Goal: Transaction & Acquisition: Purchase product/service

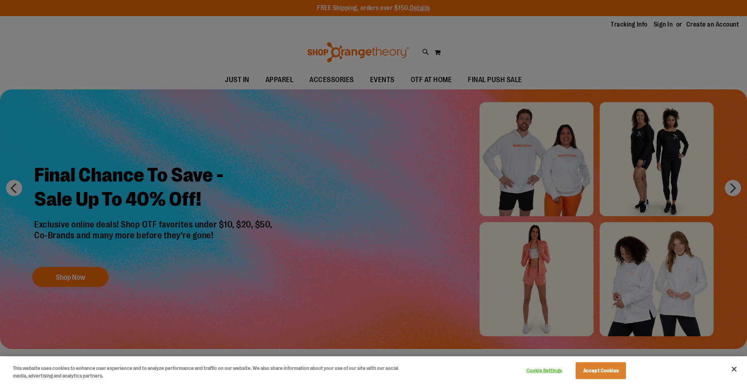
click at [314, 134] on div at bounding box center [373, 192] width 747 height 384
click at [612, 59] on div at bounding box center [373, 192] width 747 height 384
click at [598, 364] on button "Accept Cookies" at bounding box center [600, 370] width 50 height 17
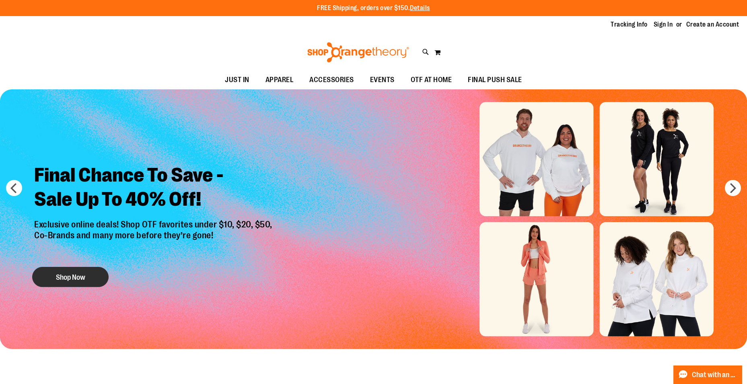
click at [86, 275] on button "Shop Now" at bounding box center [70, 277] width 76 height 20
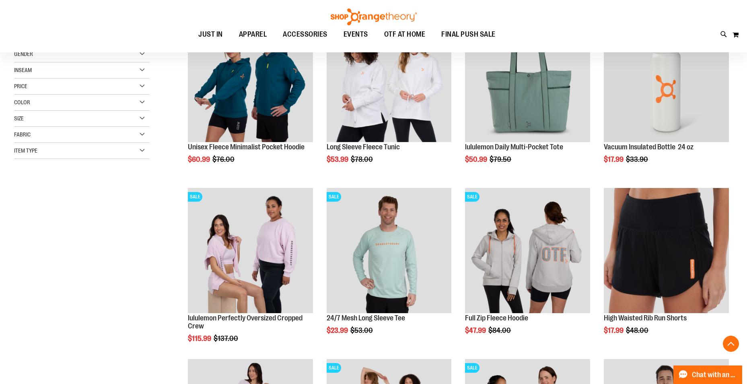
scroll to position [160, 0]
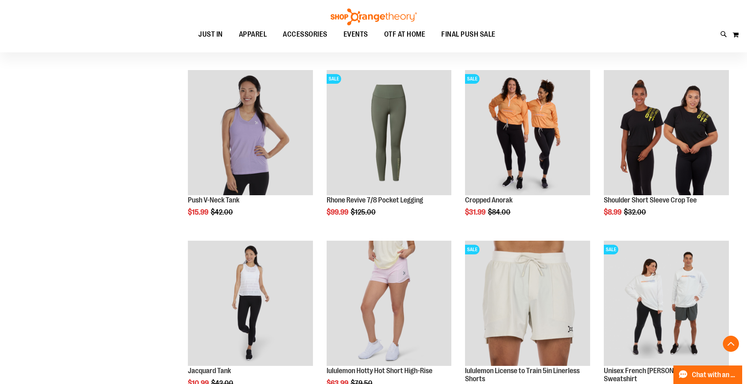
scroll to position [683, 0]
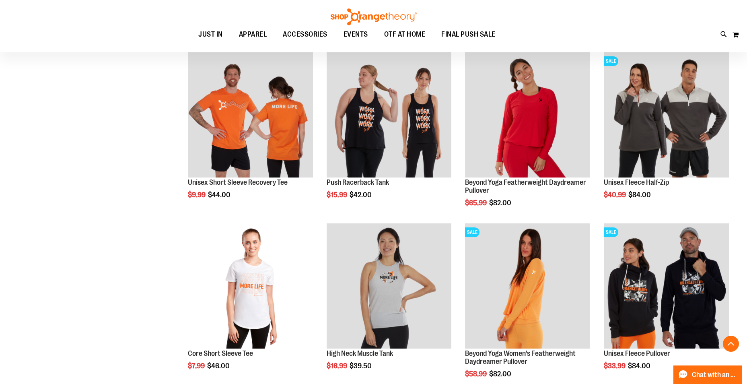
scroll to position [1407, 0]
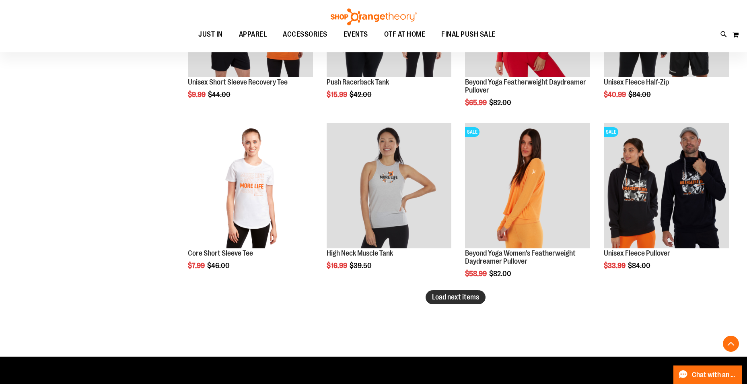
click at [468, 297] on span "Load next items" at bounding box center [455, 297] width 47 height 8
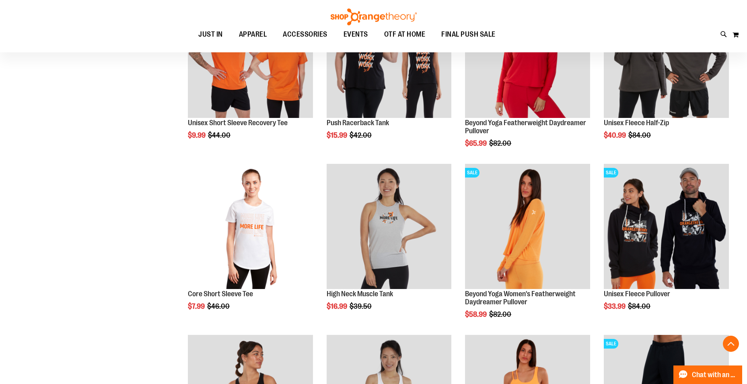
scroll to position [1367, 0]
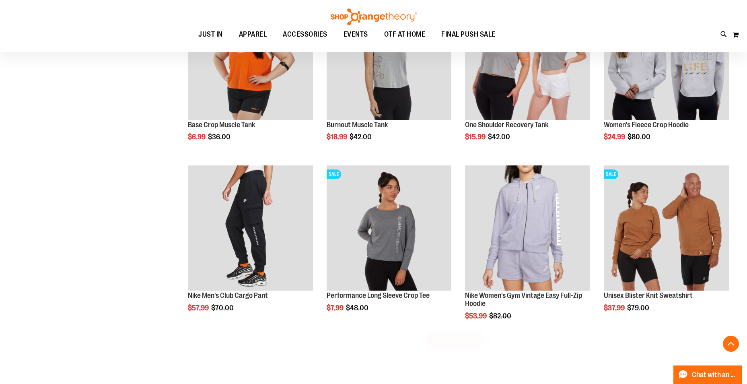
scroll to position [1930, 0]
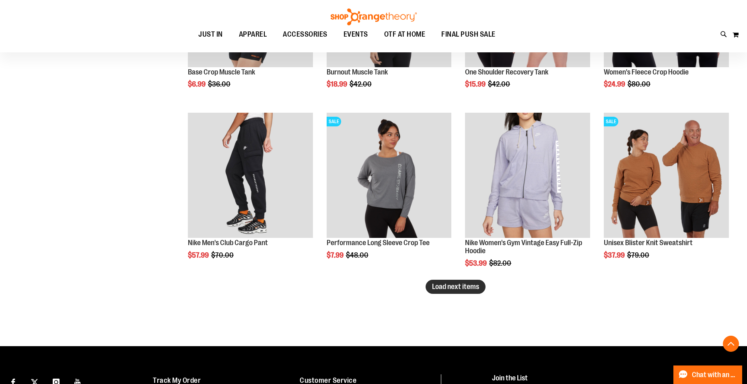
click at [454, 287] on span "Load next items" at bounding box center [455, 286] width 47 height 8
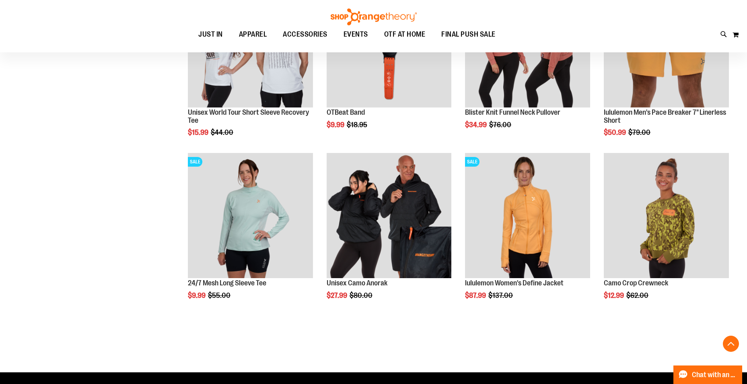
scroll to position [2412, 0]
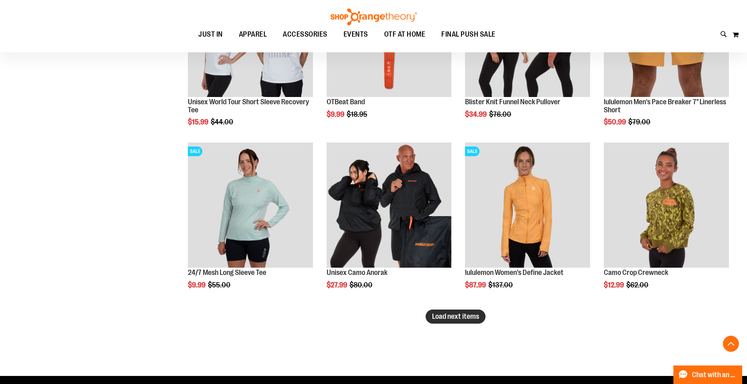
click at [467, 317] on span "Load next items" at bounding box center [455, 316] width 47 height 8
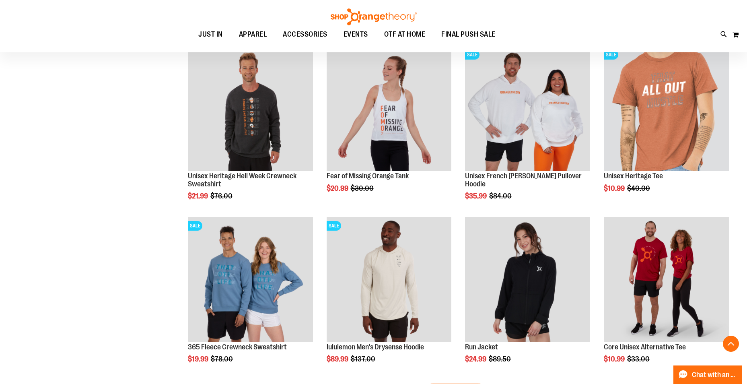
scroll to position [2975, 0]
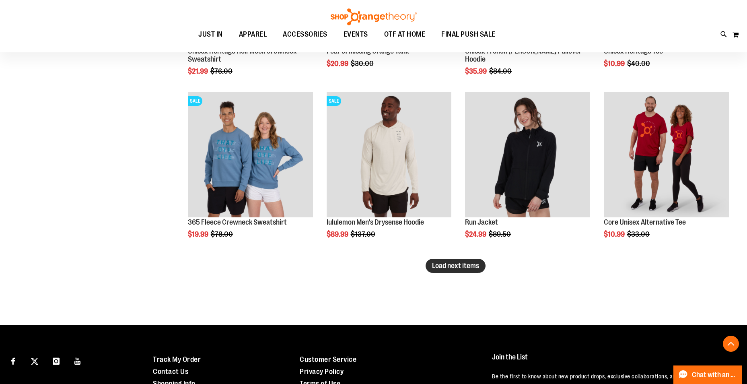
click at [459, 267] on span "Load next items" at bounding box center [455, 265] width 47 height 8
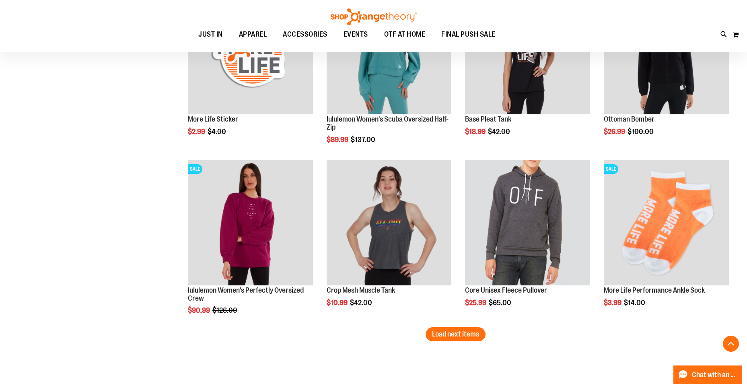
scroll to position [3538, 0]
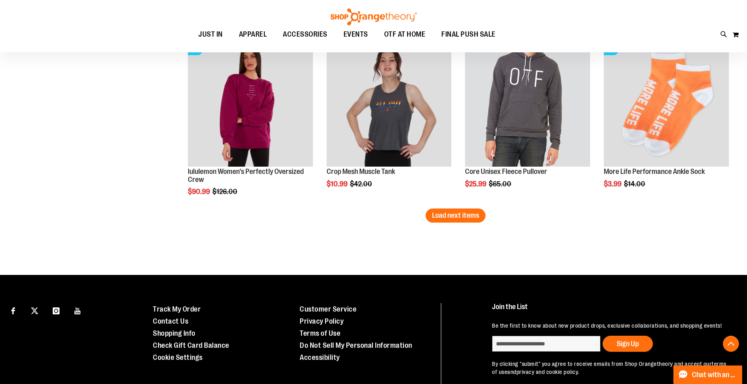
click at [452, 216] on span "Load next items" at bounding box center [455, 215] width 47 height 8
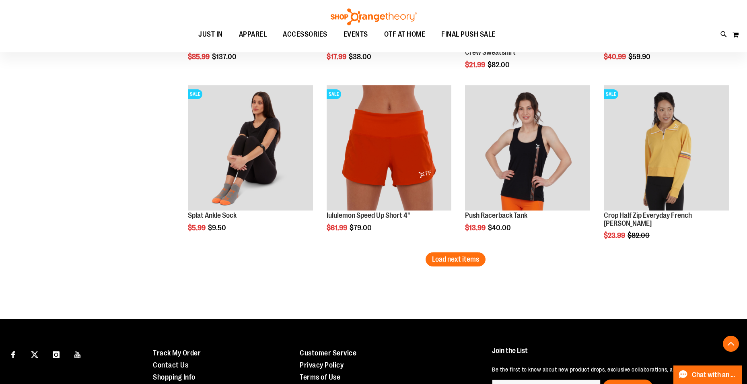
scroll to position [4021, 0]
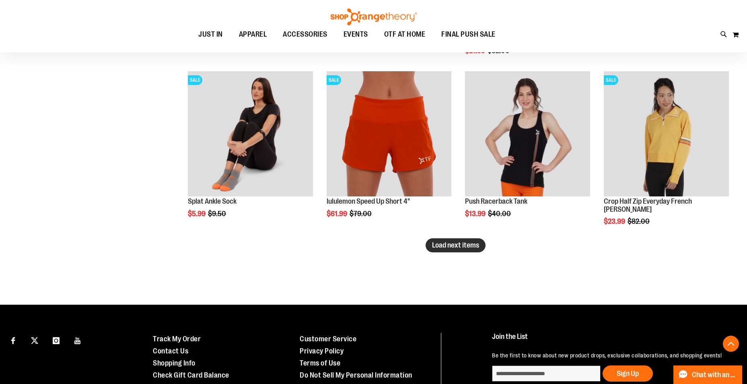
click at [463, 245] on span "Load next items" at bounding box center [455, 245] width 47 height 8
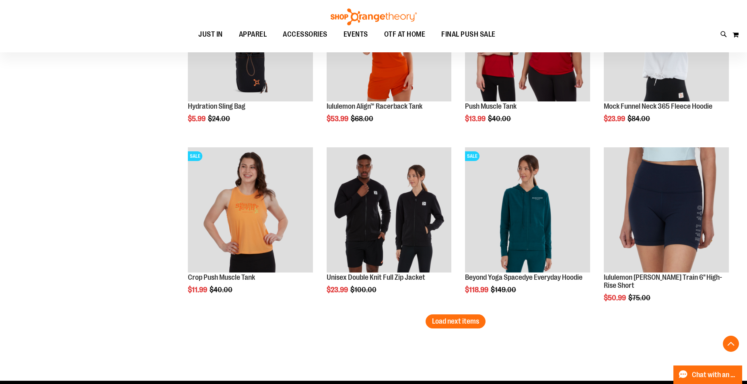
scroll to position [4503, 0]
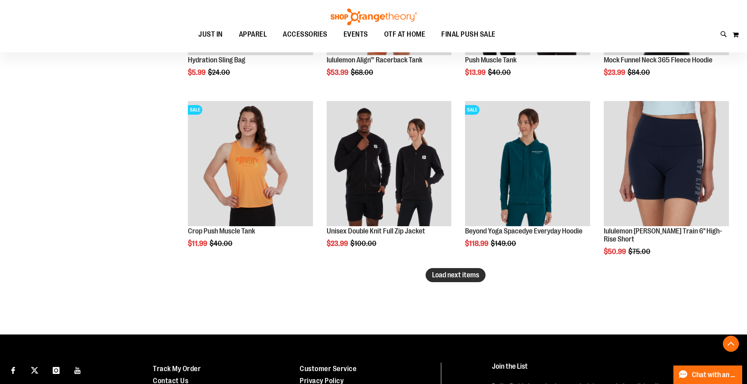
click at [434, 271] on span "Load next items" at bounding box center [455, 275] width 47 height 8
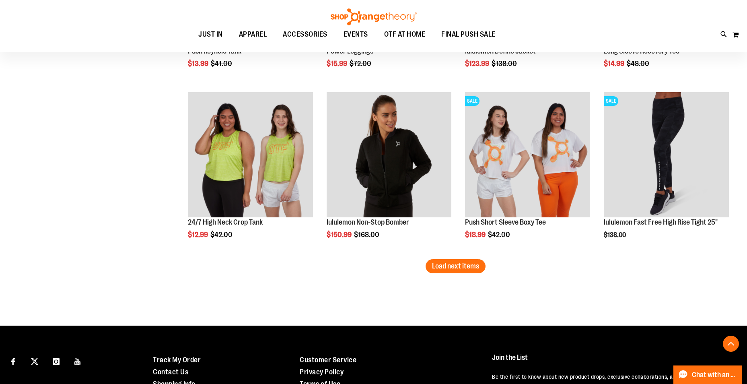
scroll to position [5026, 0]
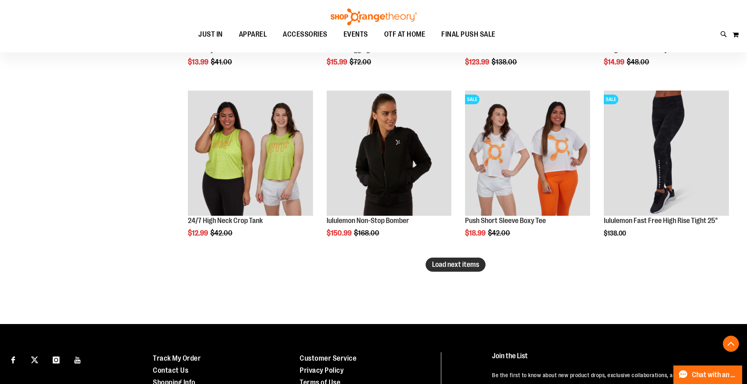
click at [457, 265] on span "Load next items" at bounding box center [455, 264] width 47 height 8
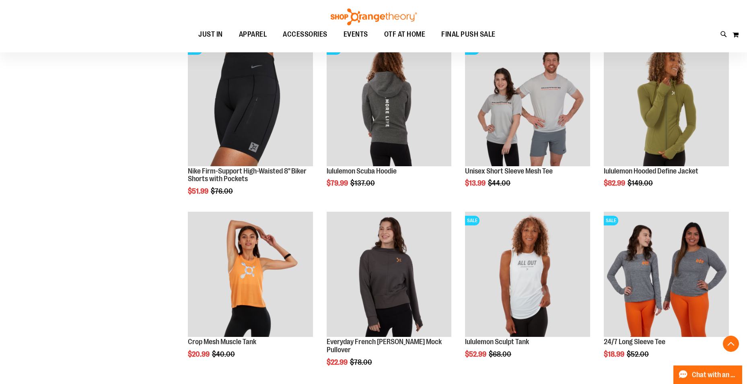
scroll to position [5548, 0]
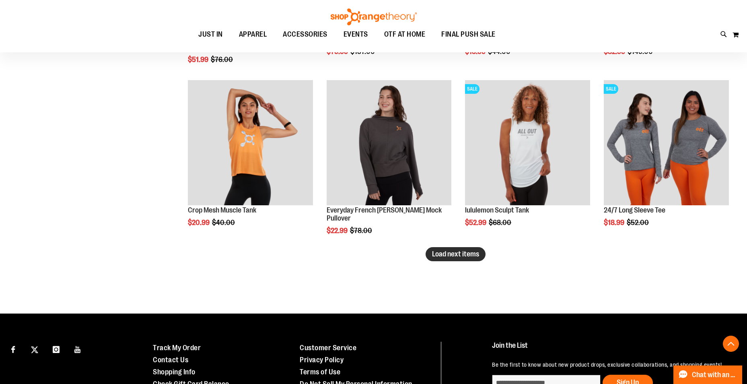
click at [458, 254] on span "Load next items" at bounding box center [455, 254] width 47 height 8
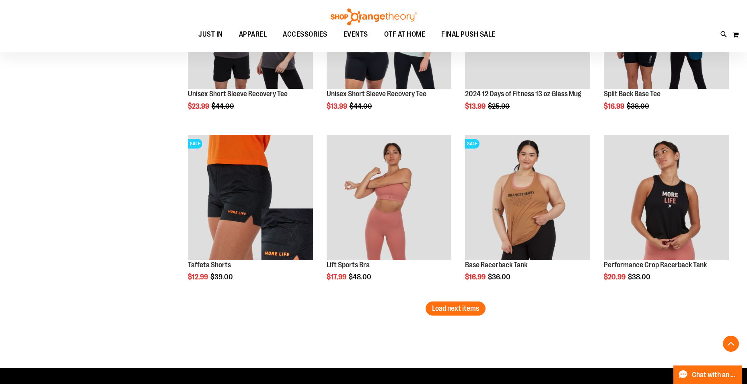
scroll to position [6111, 0]
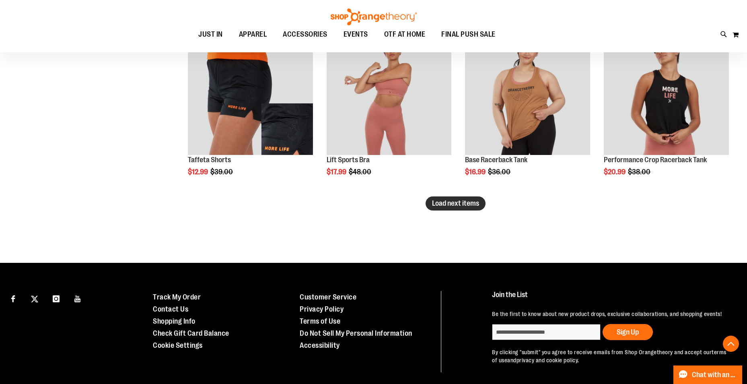
click at [466, 203] on span "Load next items" at bounding box center [455, 203] width 47 height 8
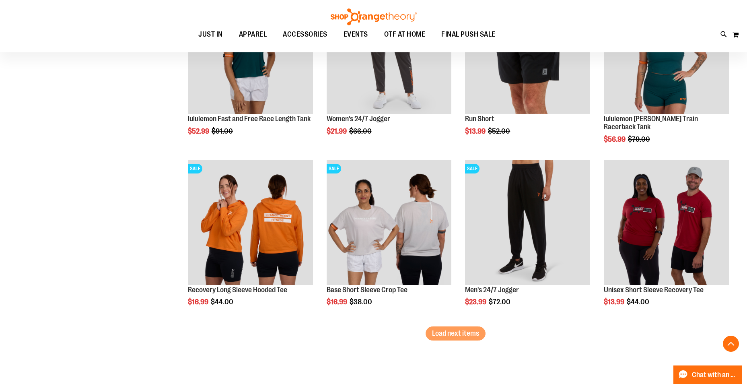
scroll to position [6554, 0]
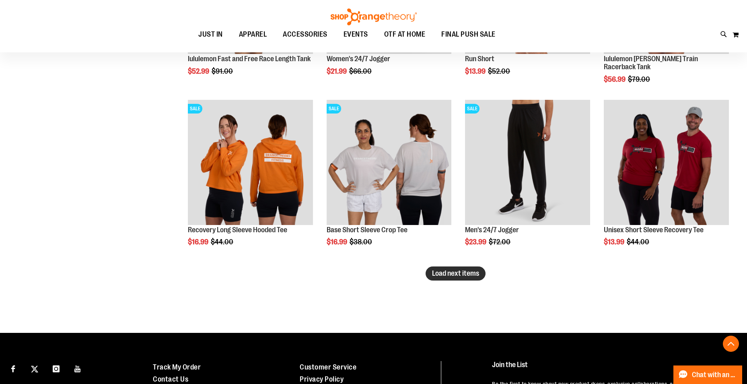
click at [470, 271] on span "Load next items" at bounding box center [455, 273] width 47 height 8
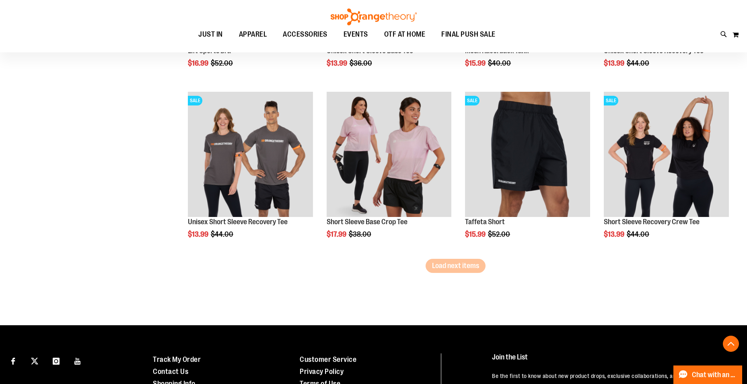
scroll to position [7076, 0]
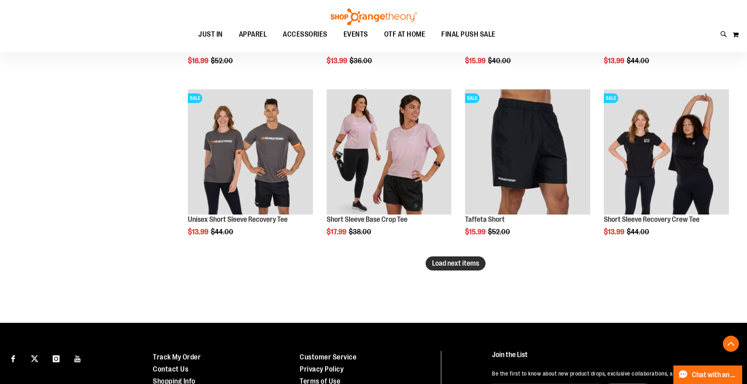
click at [458, 266] on span "Load next items" at bounding box center [455, 263] width 47 height 8
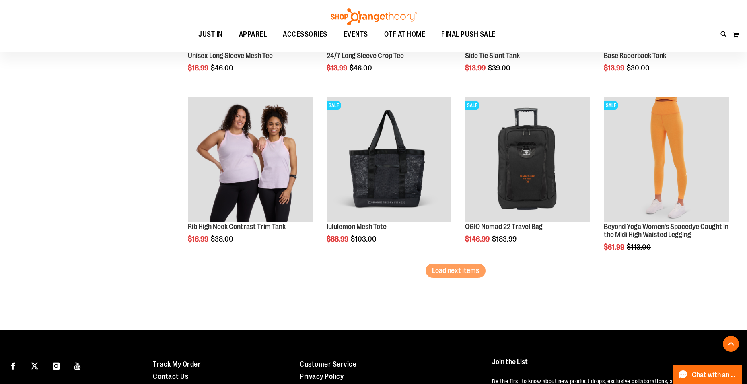
scroll to position [7599, 0]
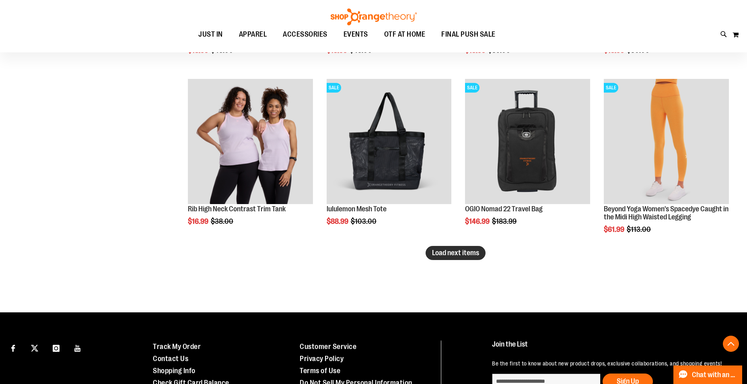
click at [451, 254] on span "Load next items" at bounding box center [455, 252] width 47 height 8
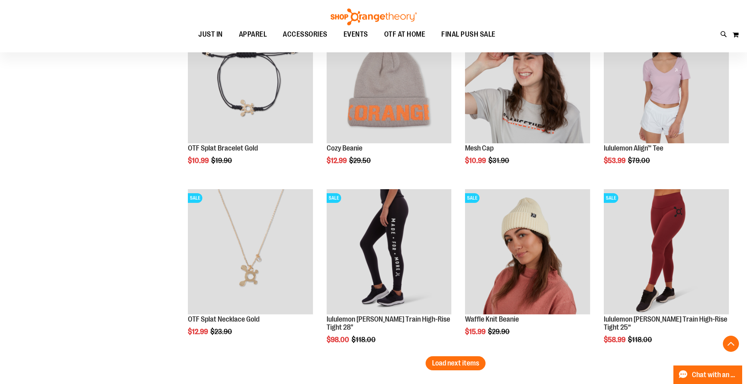
scroll to position [8122, 0]
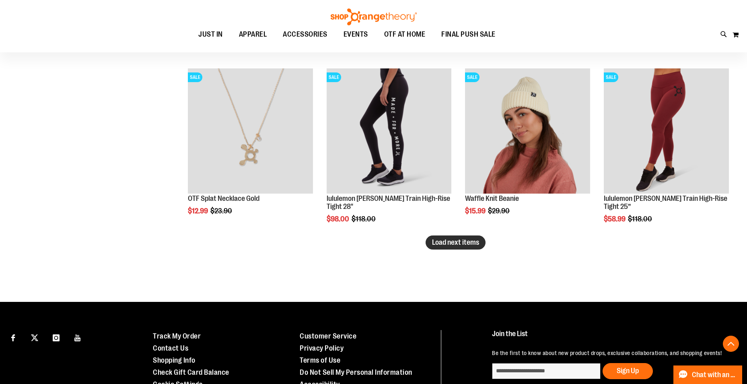
click at [446, 244] on span "Load next items" at bounding box center [455, 242] width 47 height 8
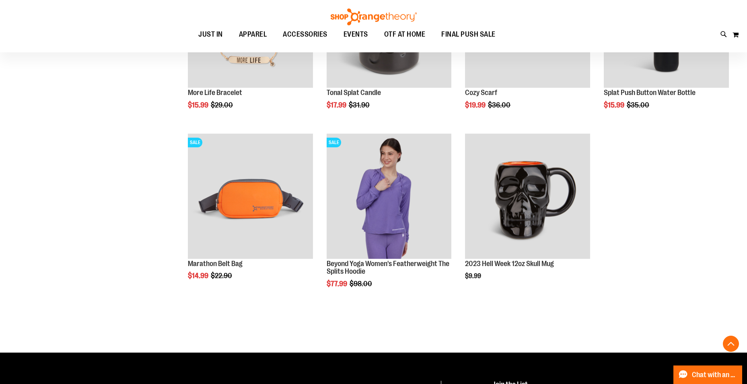
scroll to position [8403, 0]
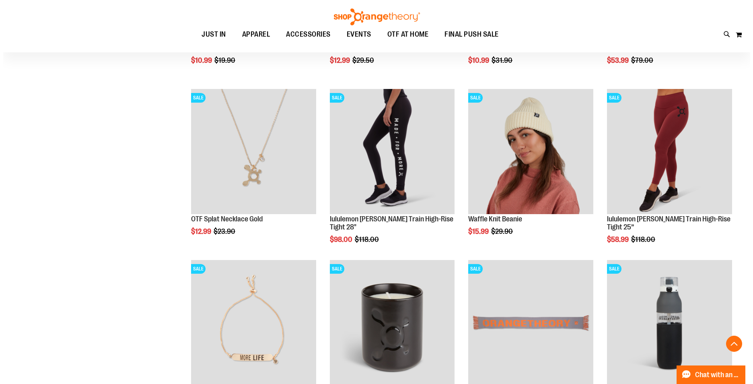
scroll to position [8082, 0]
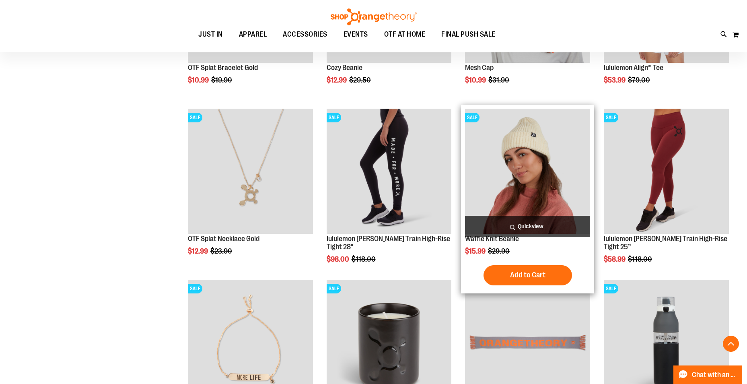
click at [531, 166] on img "product" at bounding box center [527, 171] width 125 height 125
click at [548, 183] on img "product" at bounding box center [527, 171] width 125 height 125
click at [540, 222] on span "Quickview" at bounding box center [527, 226] width 125 height 21
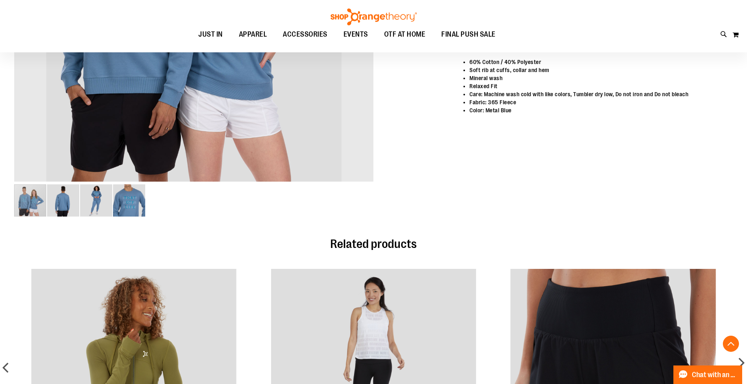
scroll to position [321, 0]
